Goal: Transaction & Acquisition: Purchase product/service

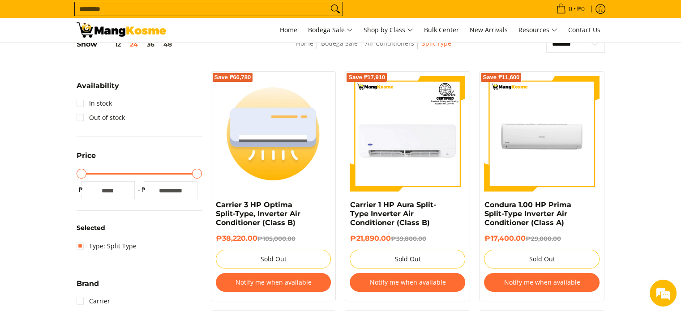
scroll to position [134, 0]
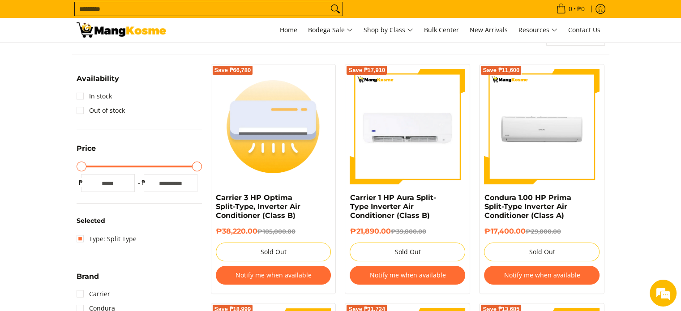
click at [383, 121] on img at bounding box center [408, 127] width 116 height 116
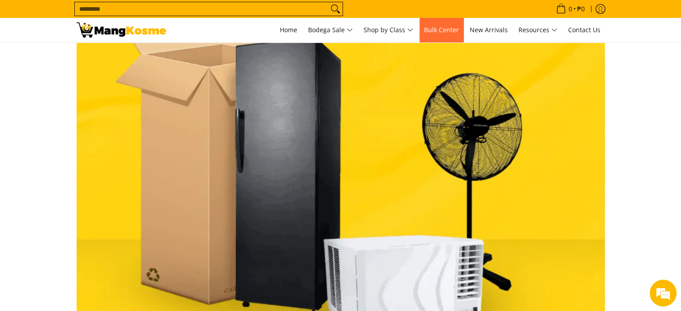
scroll to position [90, 0]
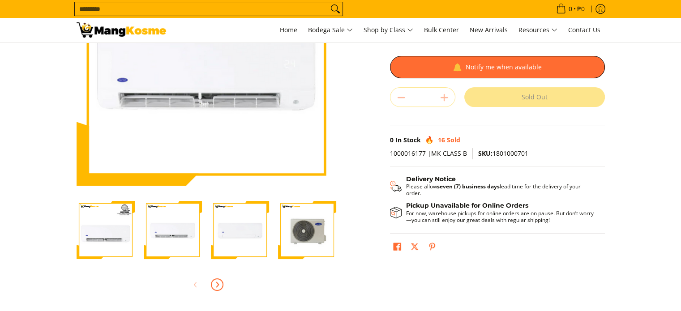
click at [218, 287] on icon "Next" at bounding box center [217, 284] width 7 height 7
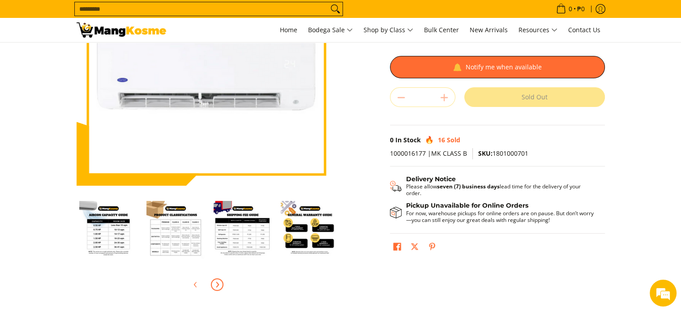
scroll to position [0, 269]
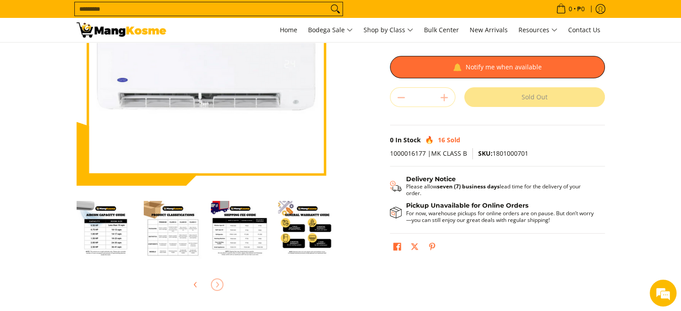
click at [114, 238] on img "Carrier 1 HP Aura Split-Type Inverter Air Conditioner (Class B)-5" at bounding box center [106, 230] width 58 height 58
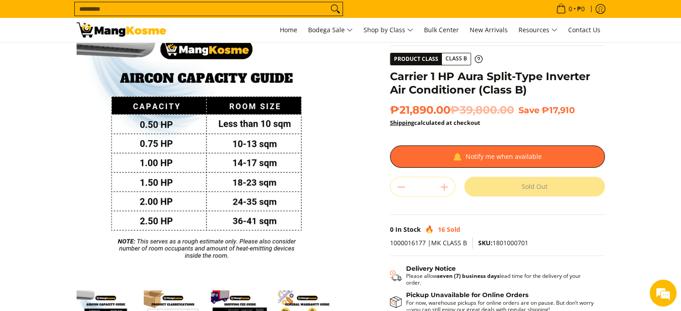
scroll to position [0, 0]
